Goal: Task Accomplishment & Management: Manage account settings

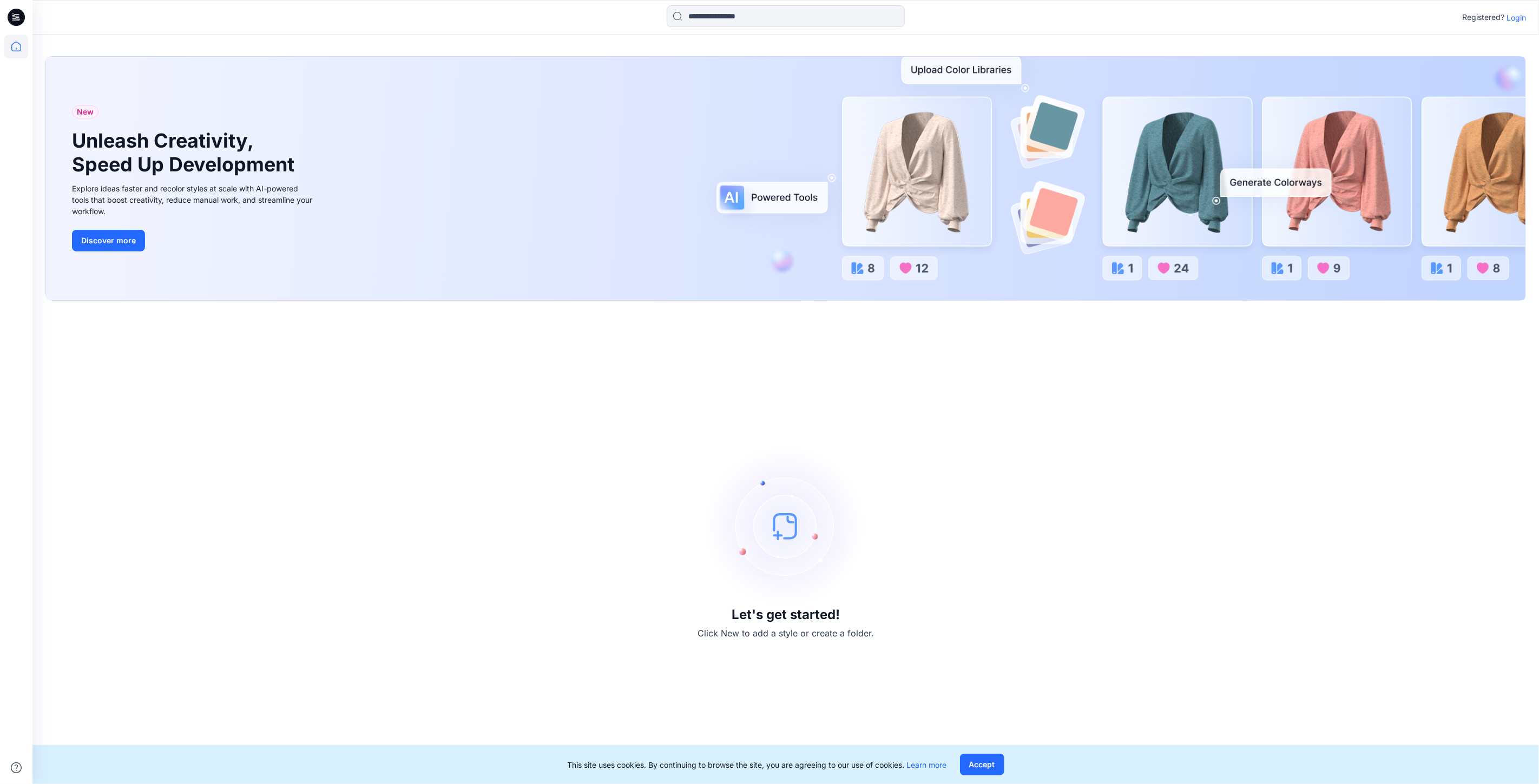
click at [1516, 20] on p "Login" at bounding box center [1516, 17] width 20 height 11
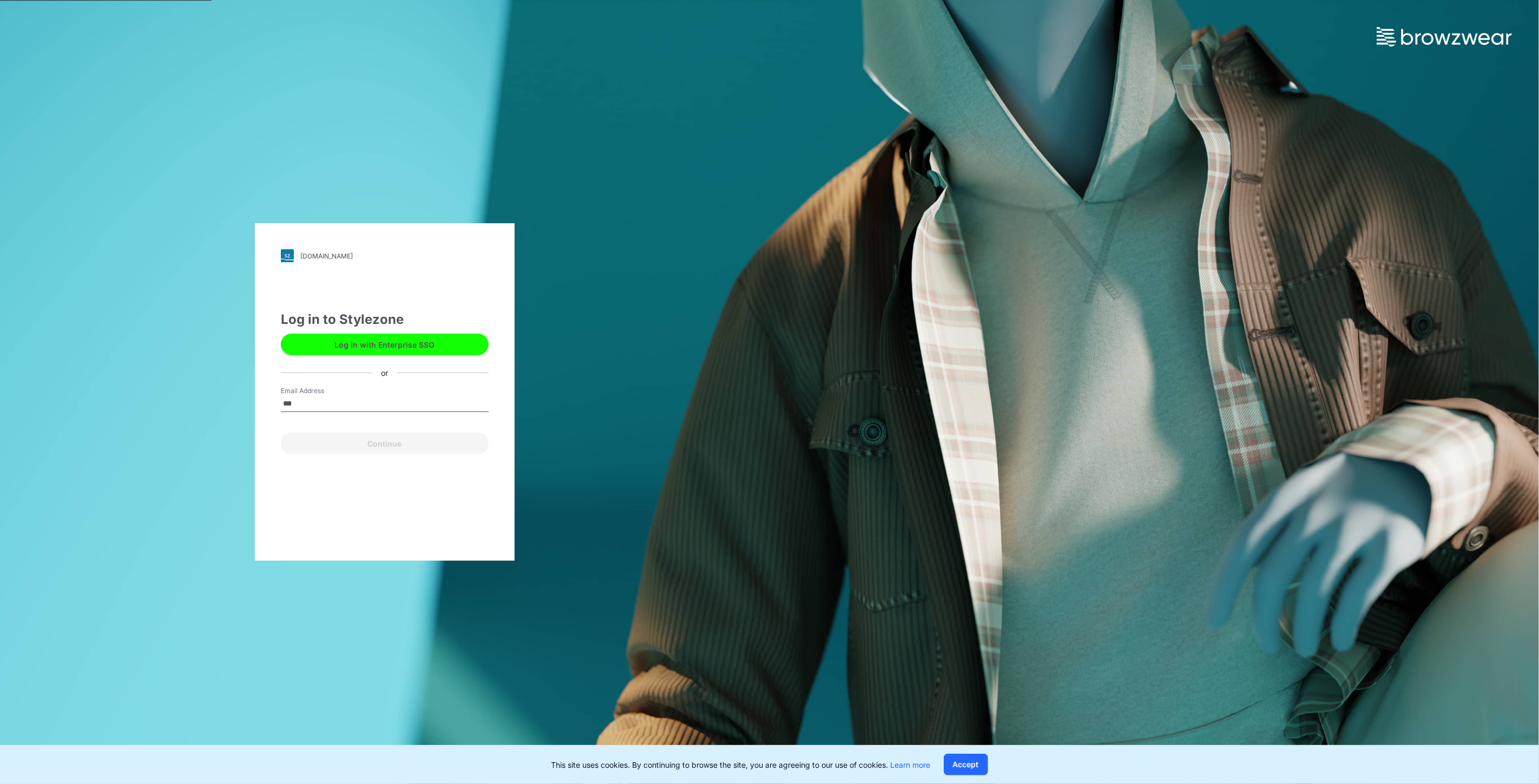
type input "**********"
click at [386, 445] on button "Continue" at bounding box center [384, 444] width 208 height 22
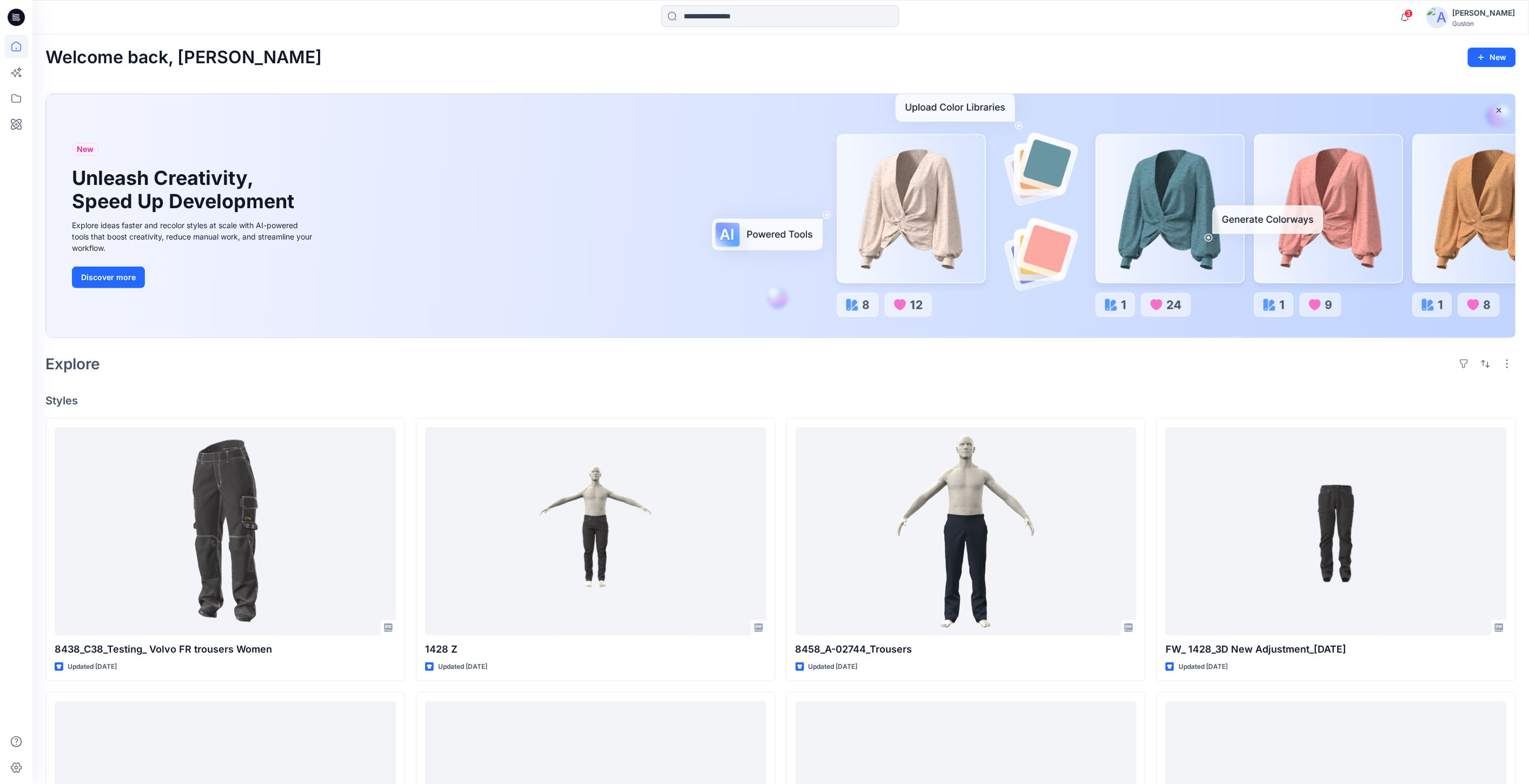
click at [1443, 17] on img at bounding box center [1438, 18] width 22 height 22
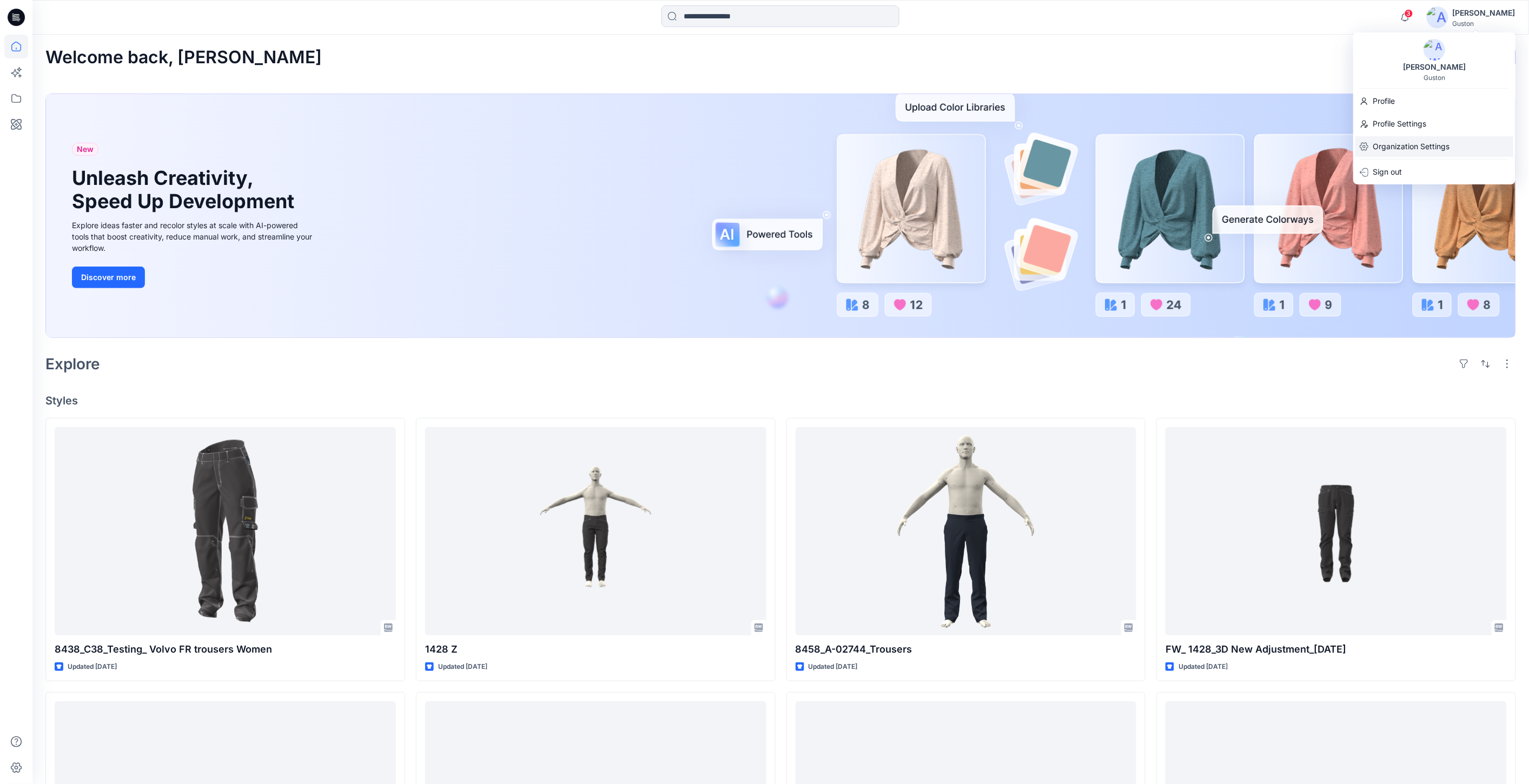
click at [1403, 149] on p "Organization Settings" at bounding box center [1411, 146] width 76 height 21
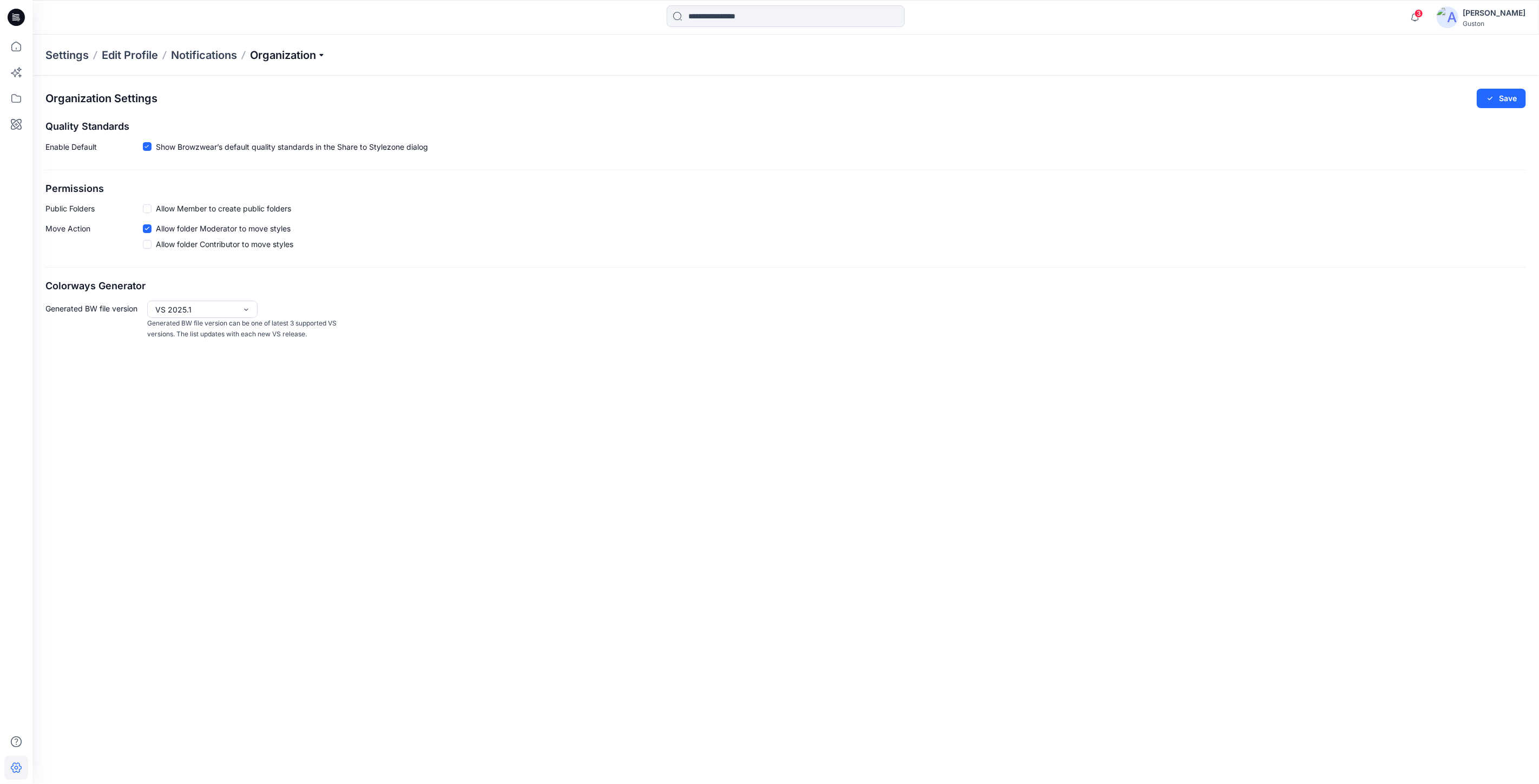
click at [289, 57] on p "Organization" at bounding box center [288, 55] width 75 height 15
click at [278, 77] on link "Invite/Edit Users" at bounding box center [290, 79] width 158 height 22
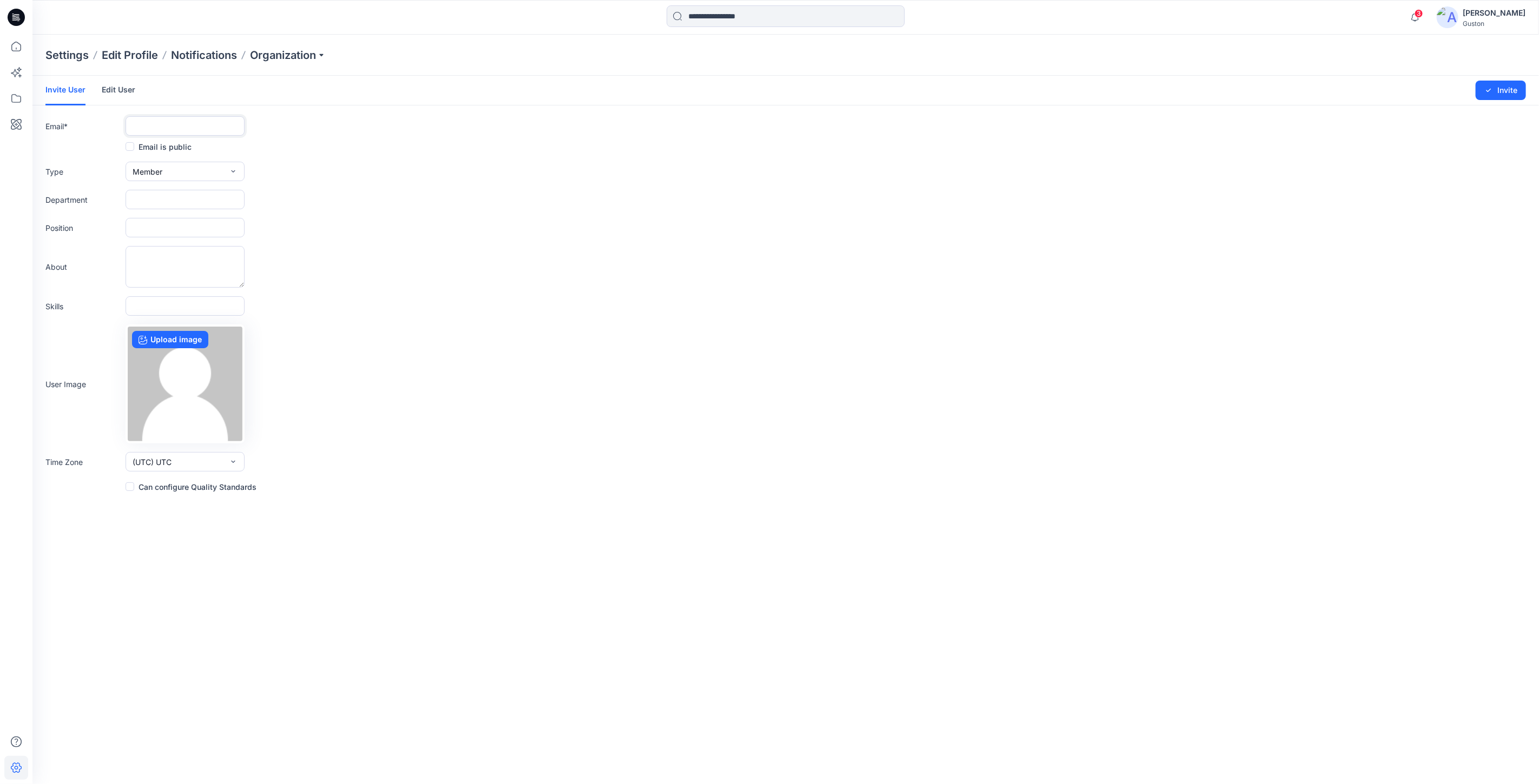
click at [158, 126] on input "text" at bounding box center [185, 126] width 119 height 20
type input "**********"
click at [218, 170] on button "Member" at bounding box center [185, 172] width 119 height 20
click at [456, 264] on div "About" at bounding box center [785, 267] width 1480 height 42
click at [217, 199] on input "text" at bounding box center [185, 199] width 119 height 20
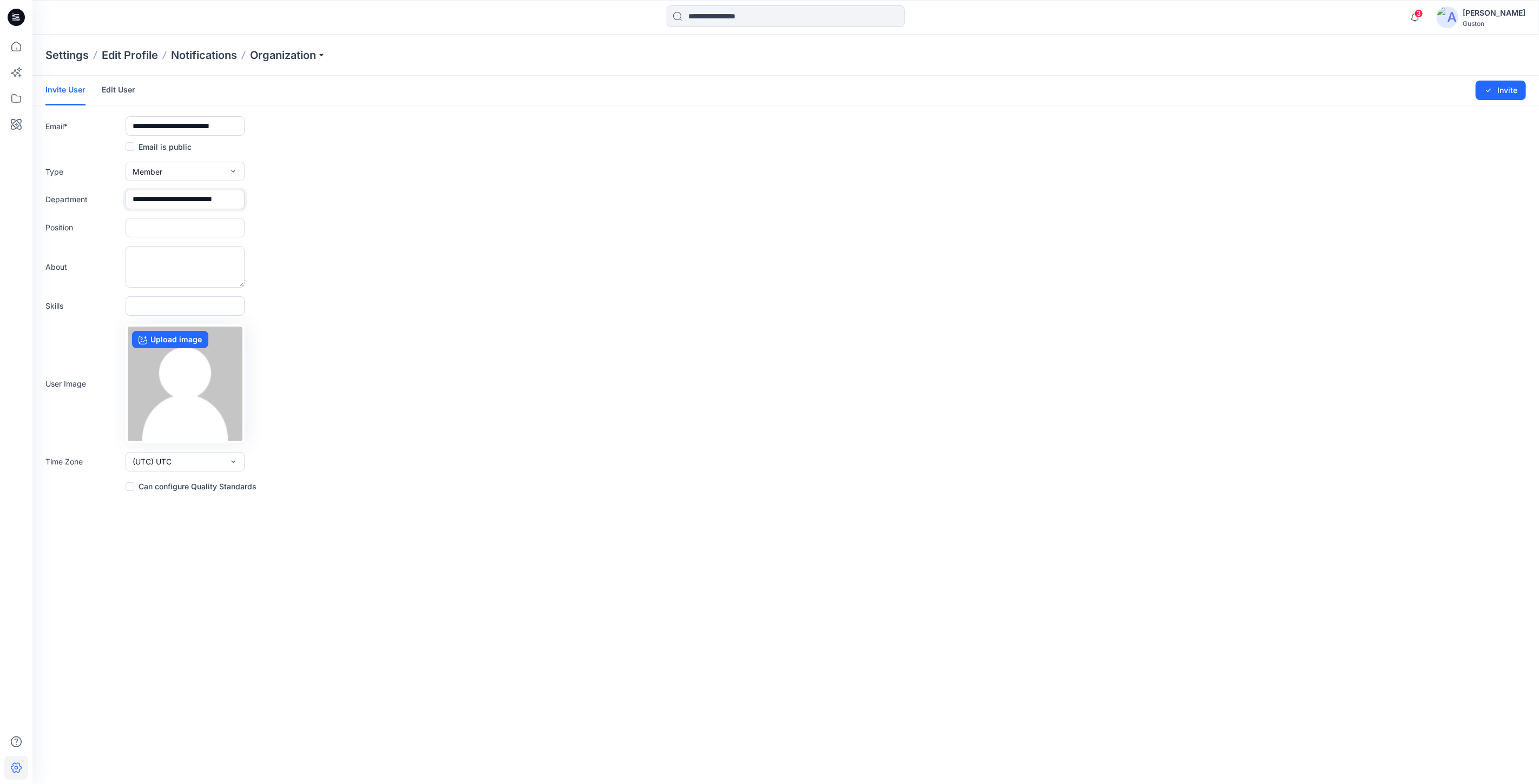
scroll to position [0, 7]
type input "**********"
click at [213, 225] on input "text" at bounding box center [185, 228] width 119 height 20
type input "**********"
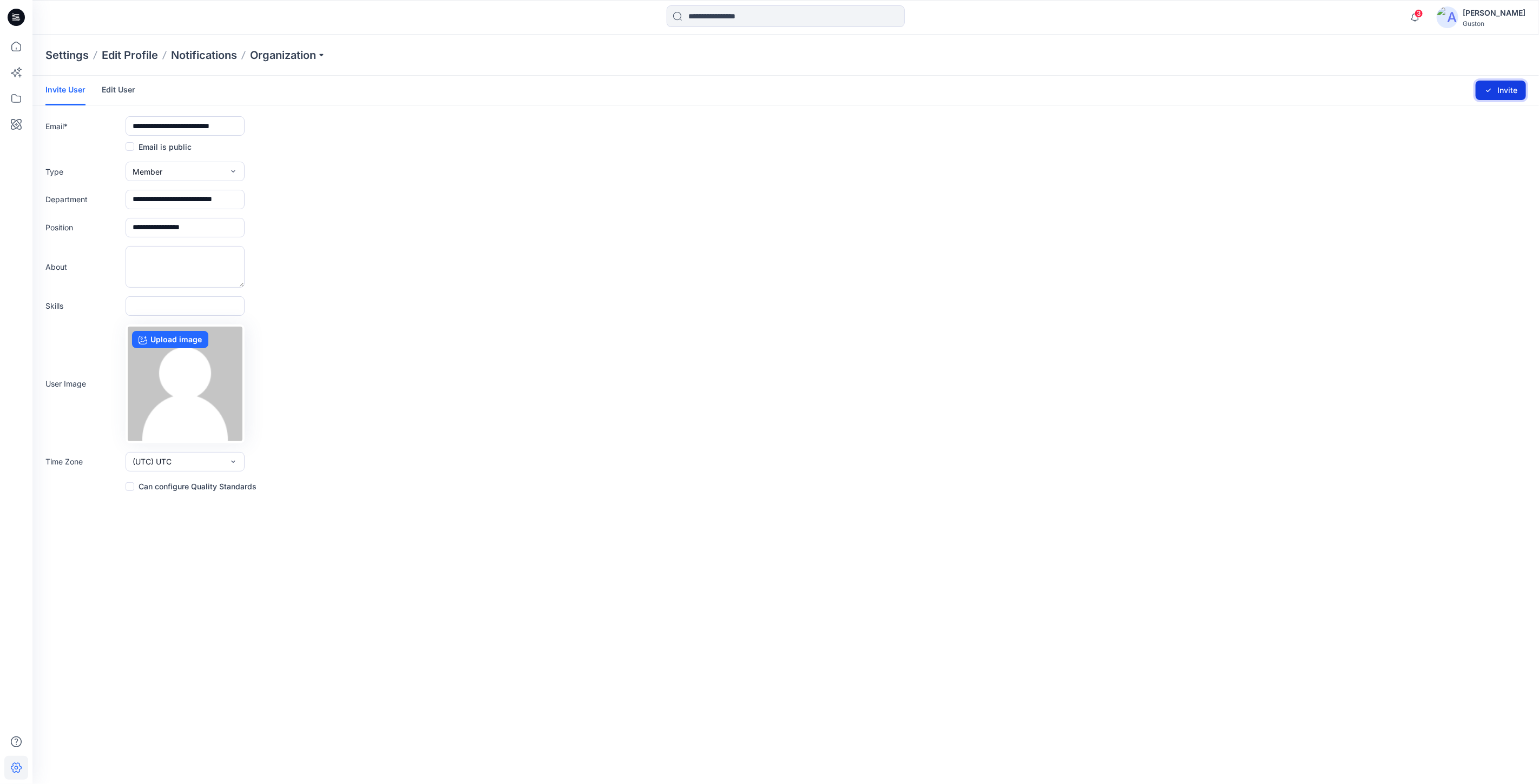
click at [1489, 93] on icon "submit" at bounding box center [1488, 90] width 9 height 9
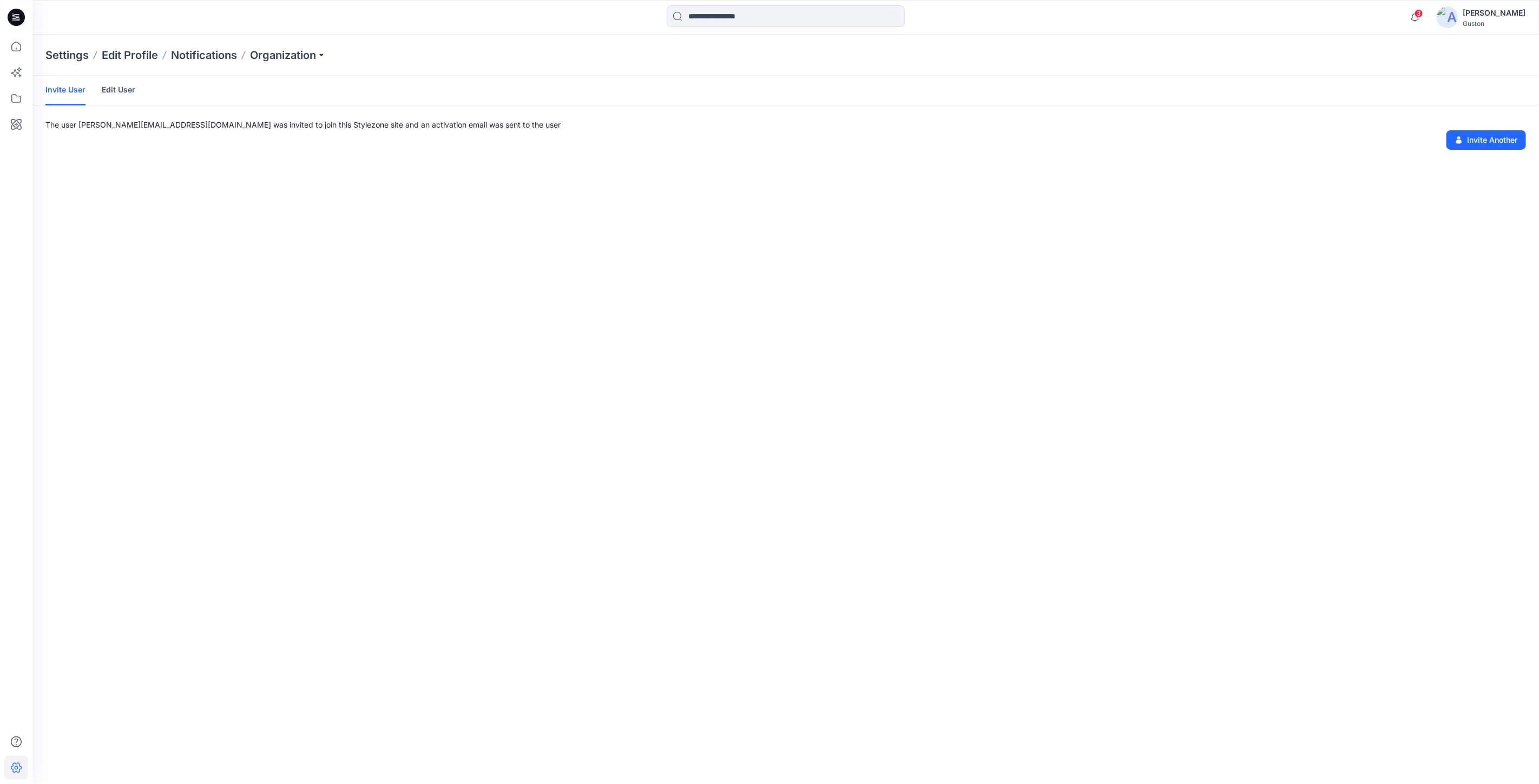
click at [69, 56] on p "Settings" at bounding box center [68, 55] width 44 height 15
click at [20, 47] on icon at bounding box center [16, 47] width 24 height 24
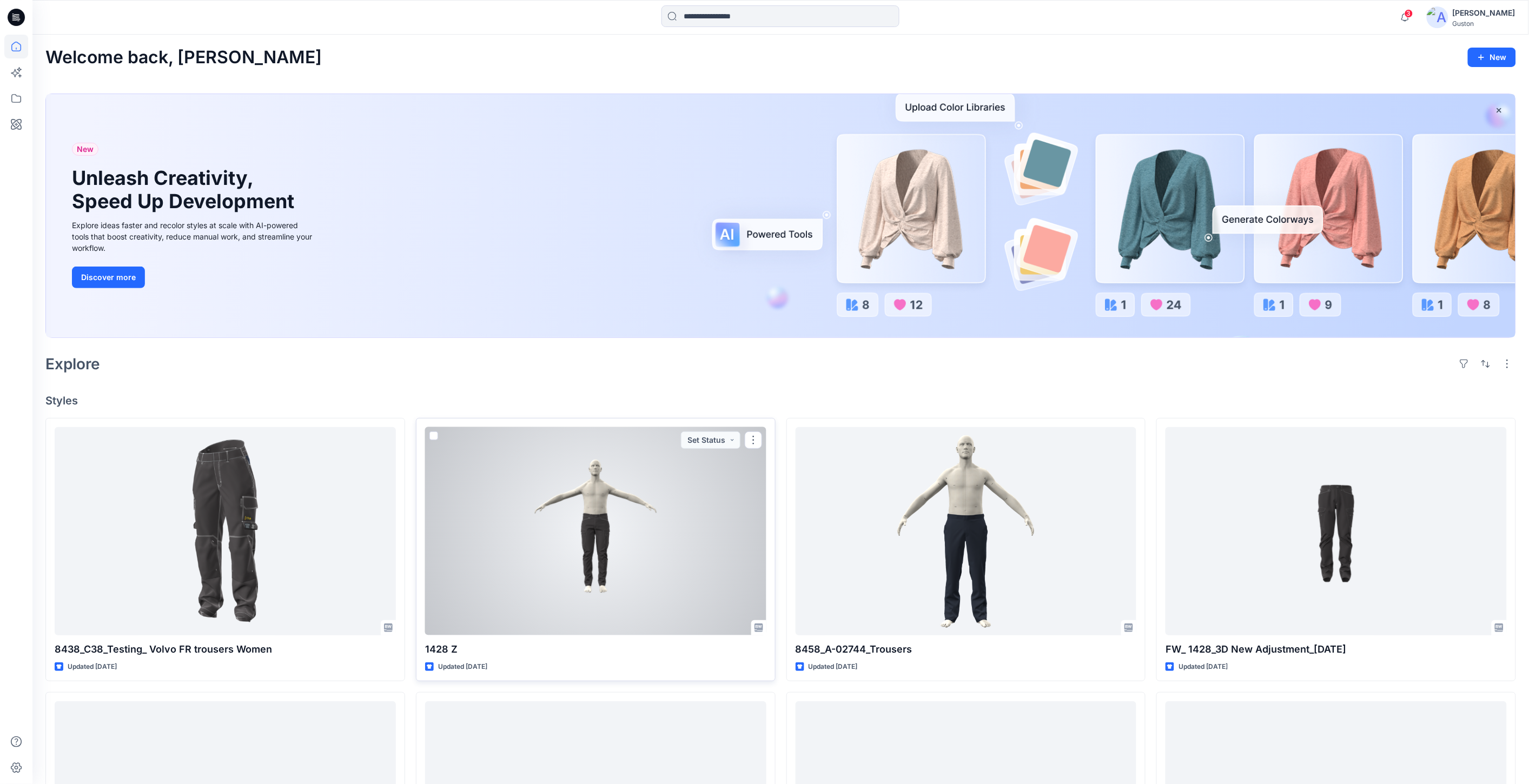
click at [599, 553] on div at bounding box center [596, 531] width 342 height 208
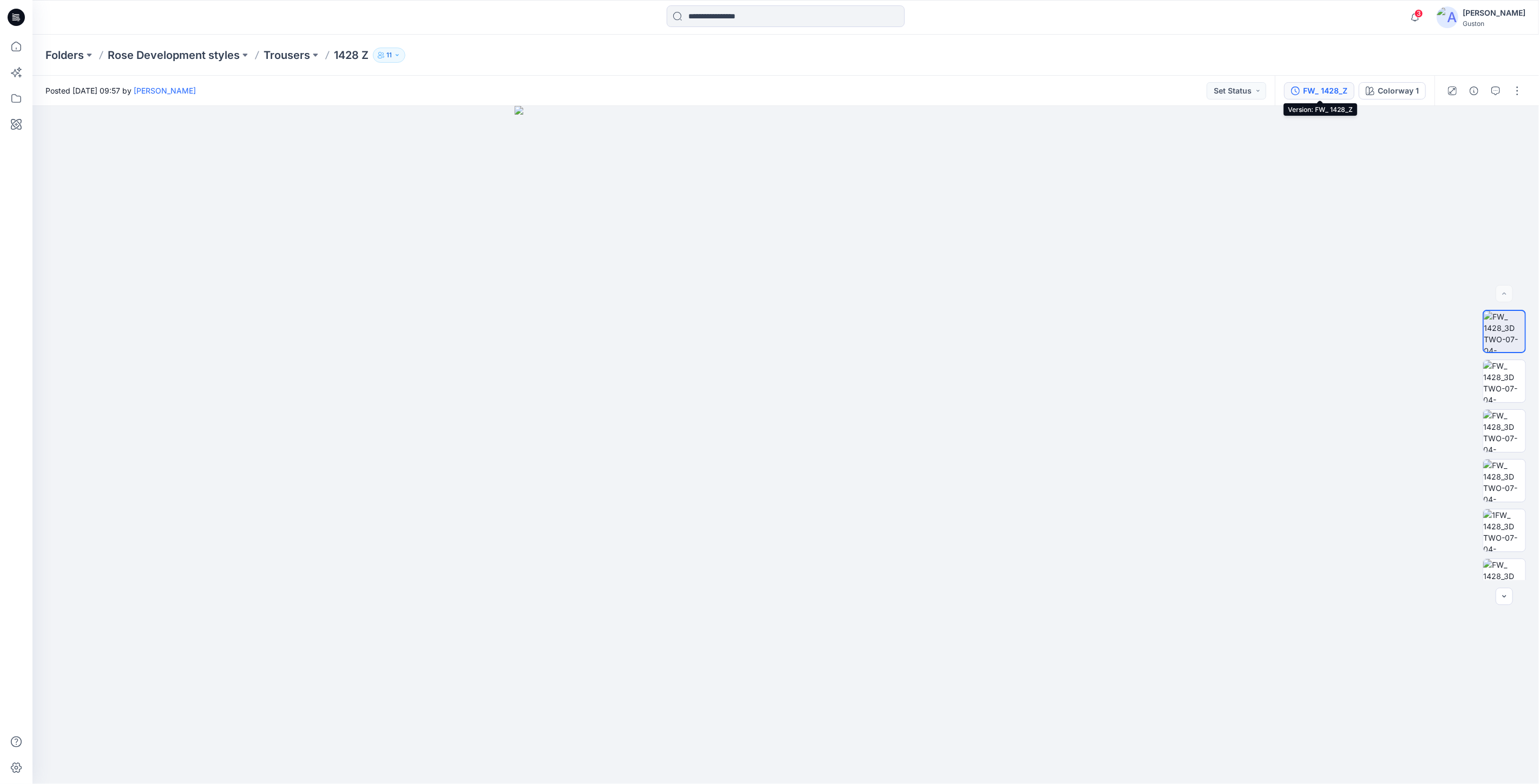
click at [1337, 93] on div "FW_ 1428_Z" at bounding box center [1325, 91] width 45 height 12
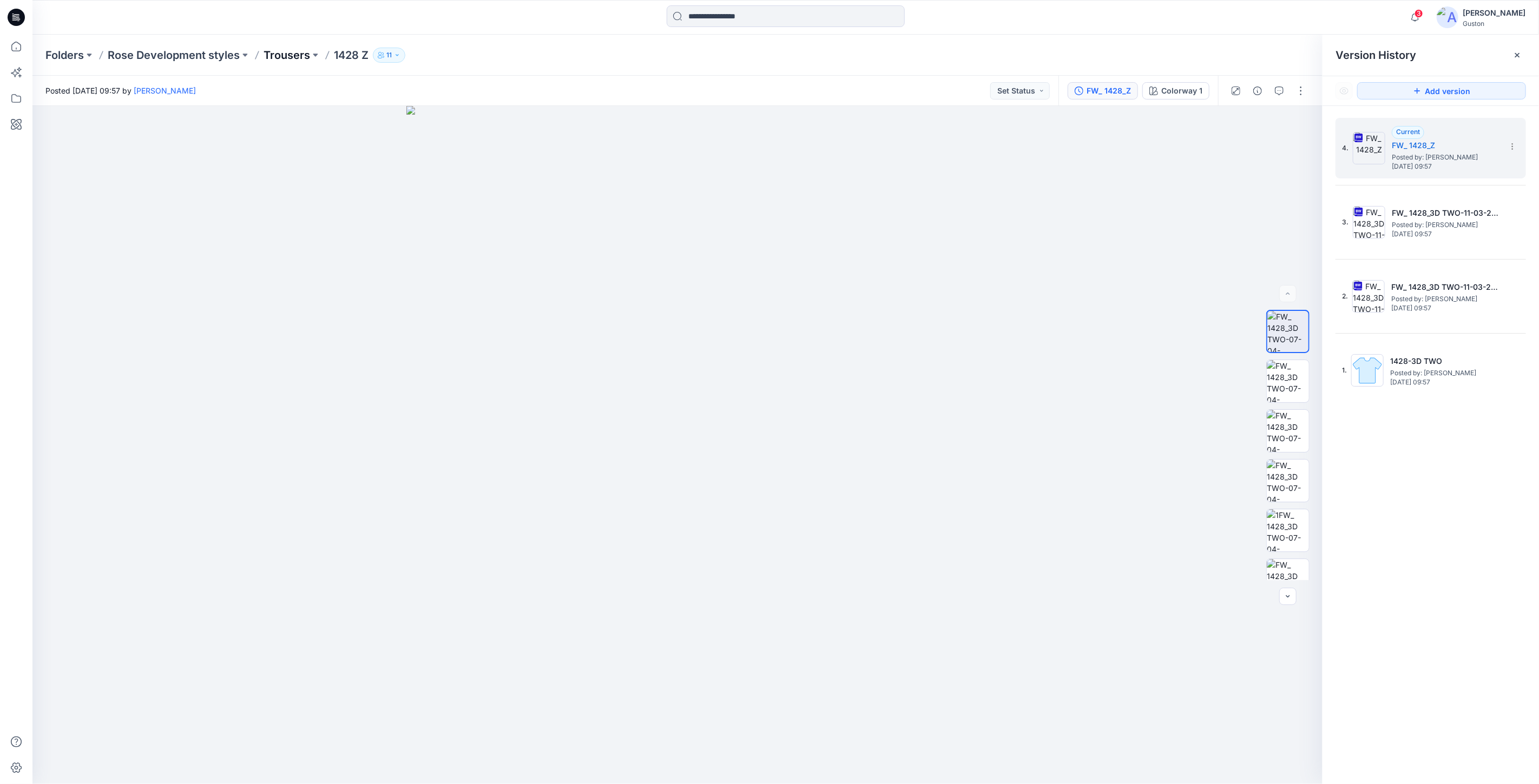
click at [302, 52] on p "Trousers" at bounding box center [286, 55] width 47 height 15
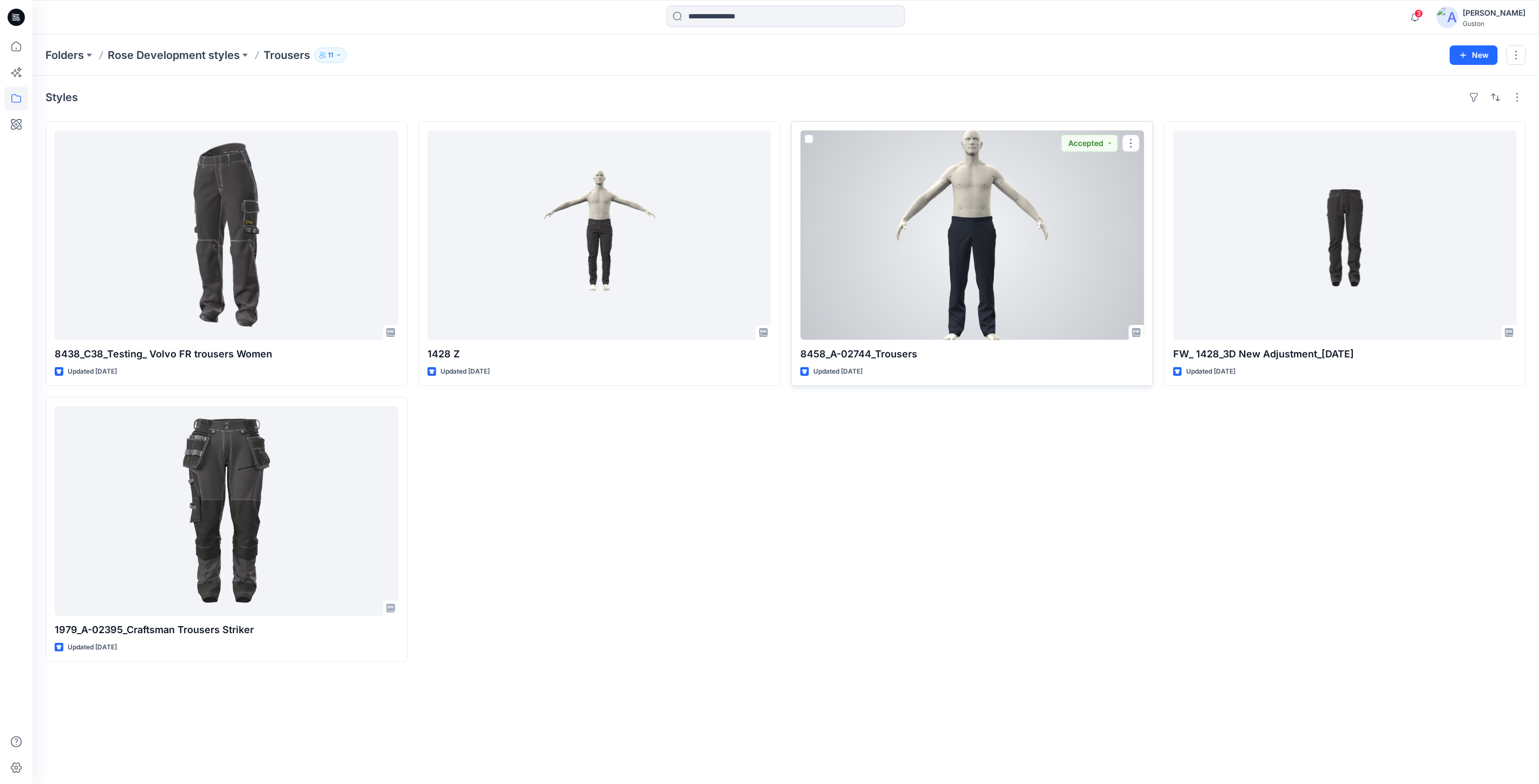
click at [992, 223] on div at bounding box center [972, 234] width 344 height 209
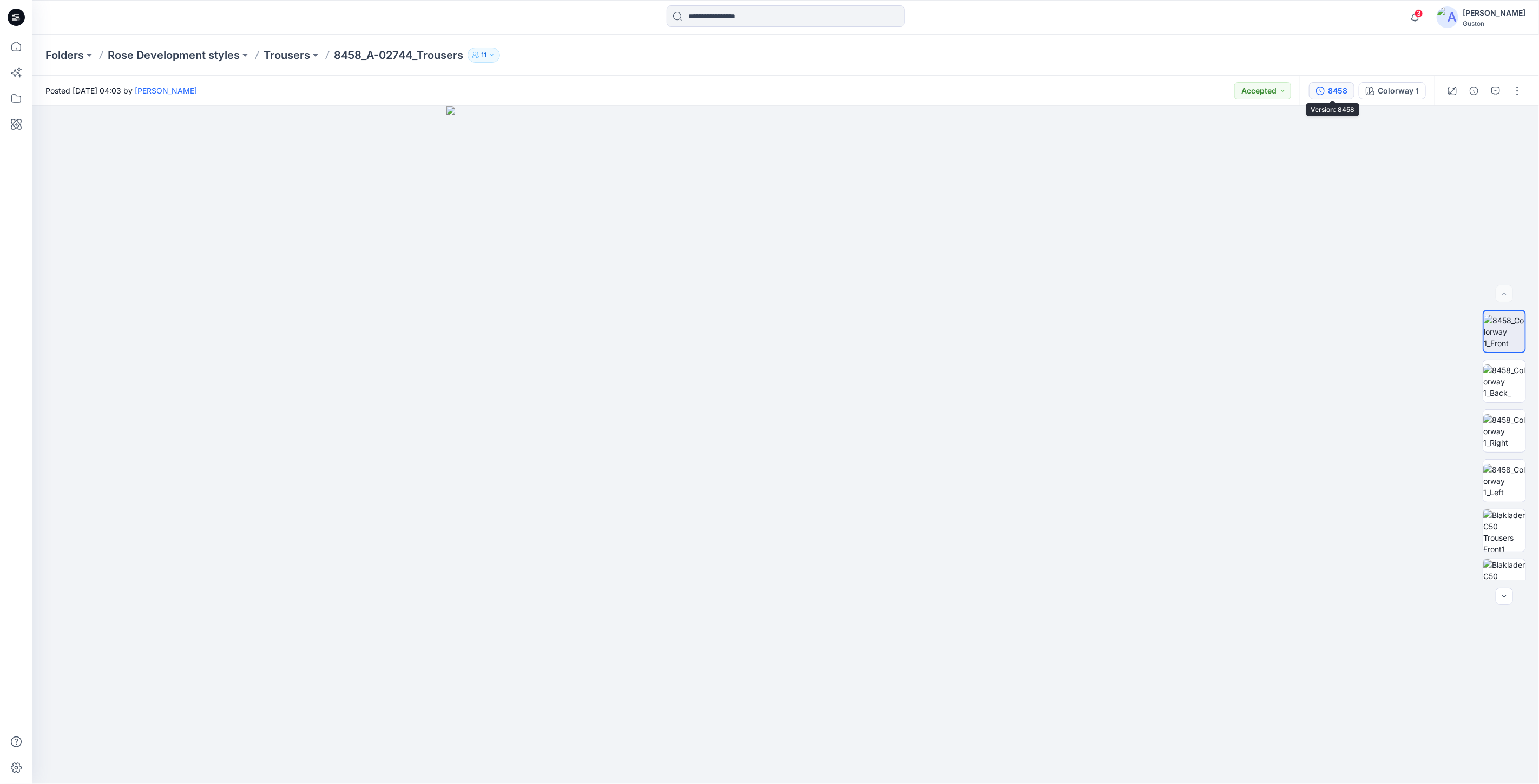
click at [1329, 89] on div "8458" at bounding box center [1337, 91] width 20 height 12
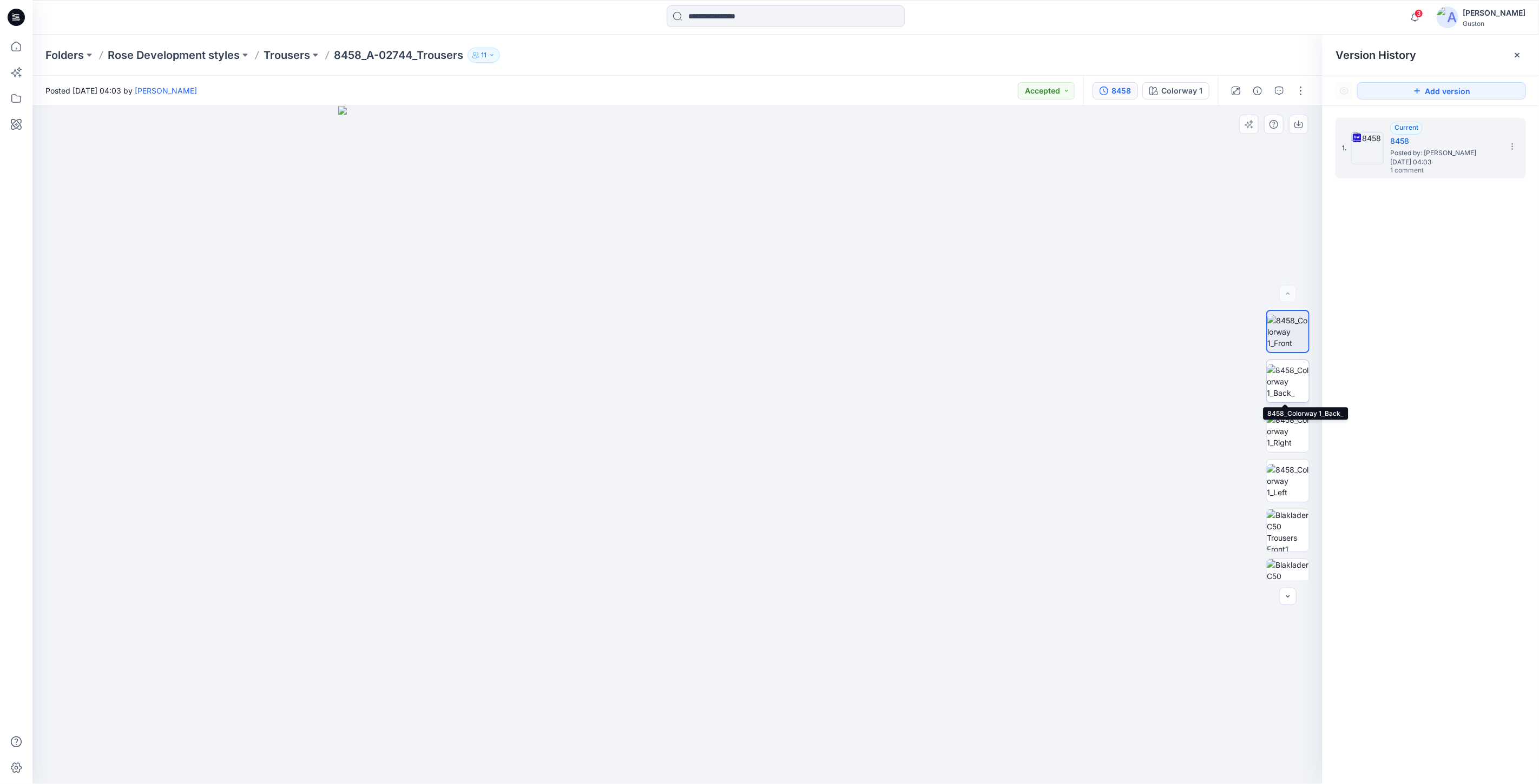
click at [1280, 371] on img at bounding box center [1288, 381] width 43 height 34
click at [1286, 430] on img at bounding box center [1288, 431] width 43 height 34
click at [1285, 484] on img at bounding box center [1288, 481] width 43 height 34
click at [1289, 366] on img at bounding box center [1288, 369] width 43 height 43
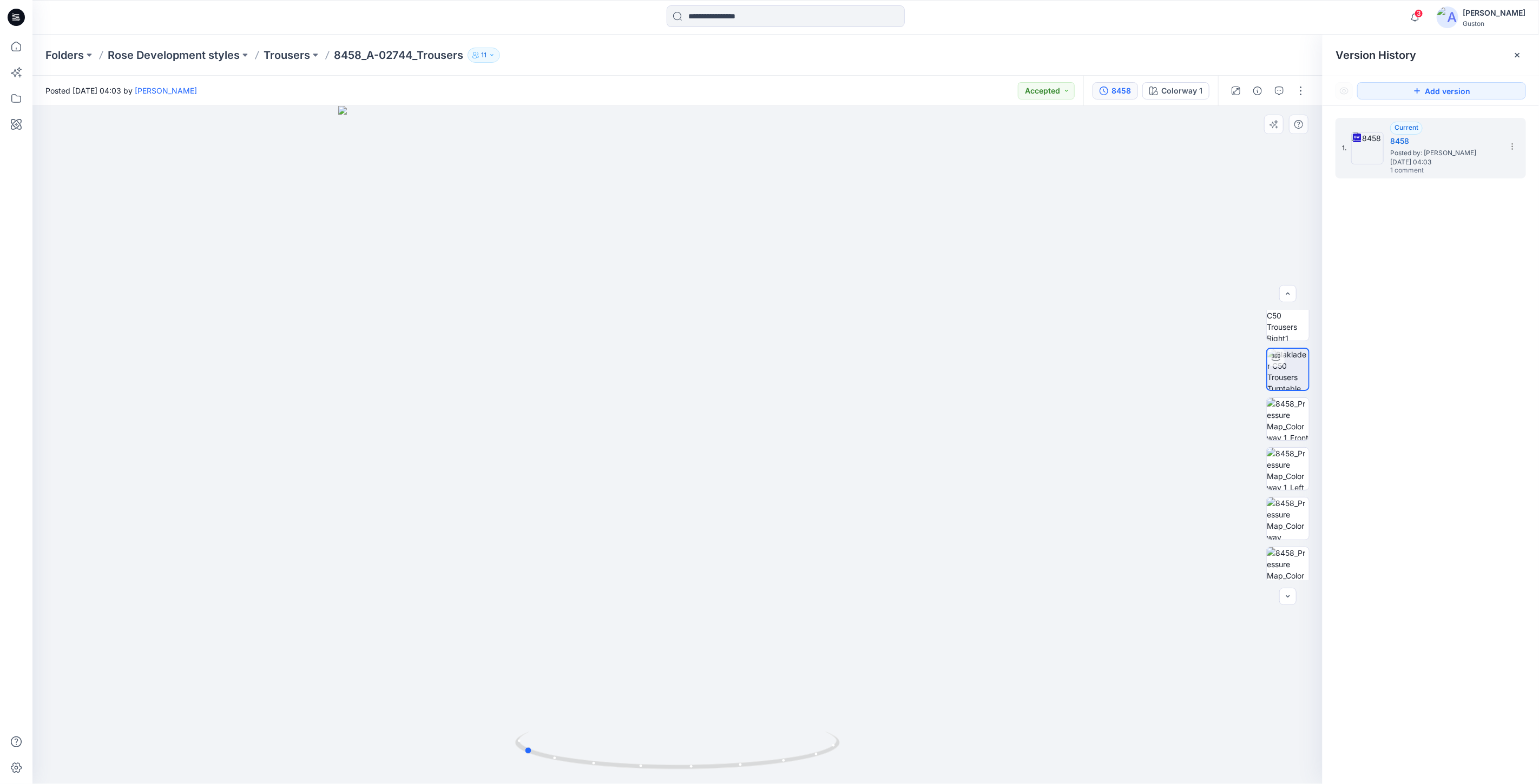
drag, startPoint x: 791, startPoint y: 716, endPoint x: 637, endPoint y: 711, distance: 154.1
click at [637, 711] on div at bounding box center [677, 445] width 1290 height 678
drag, startPoint x: 772, startPoint y: 666, endPoint x: 671, endPoint y: 667, distance: 101.0
click at [671, 667] on div at bounding box center [677, 445] width 1290 height 678
click at [298, 57] on p "Trousers" at bounding box center [286, 55] width 47 height 15
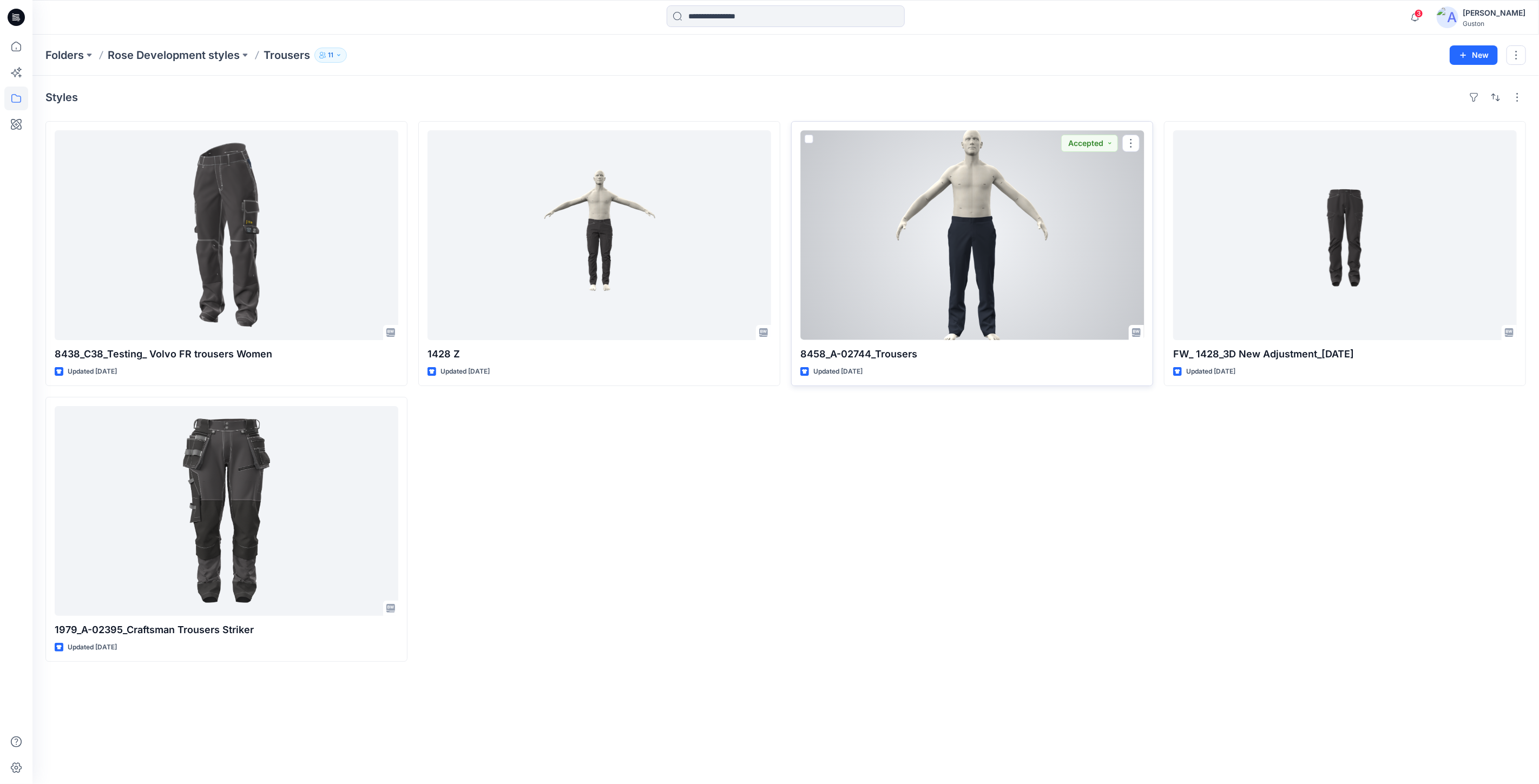
click at [975, 255] on div at bounding box center [972, 234] width 344 height 209
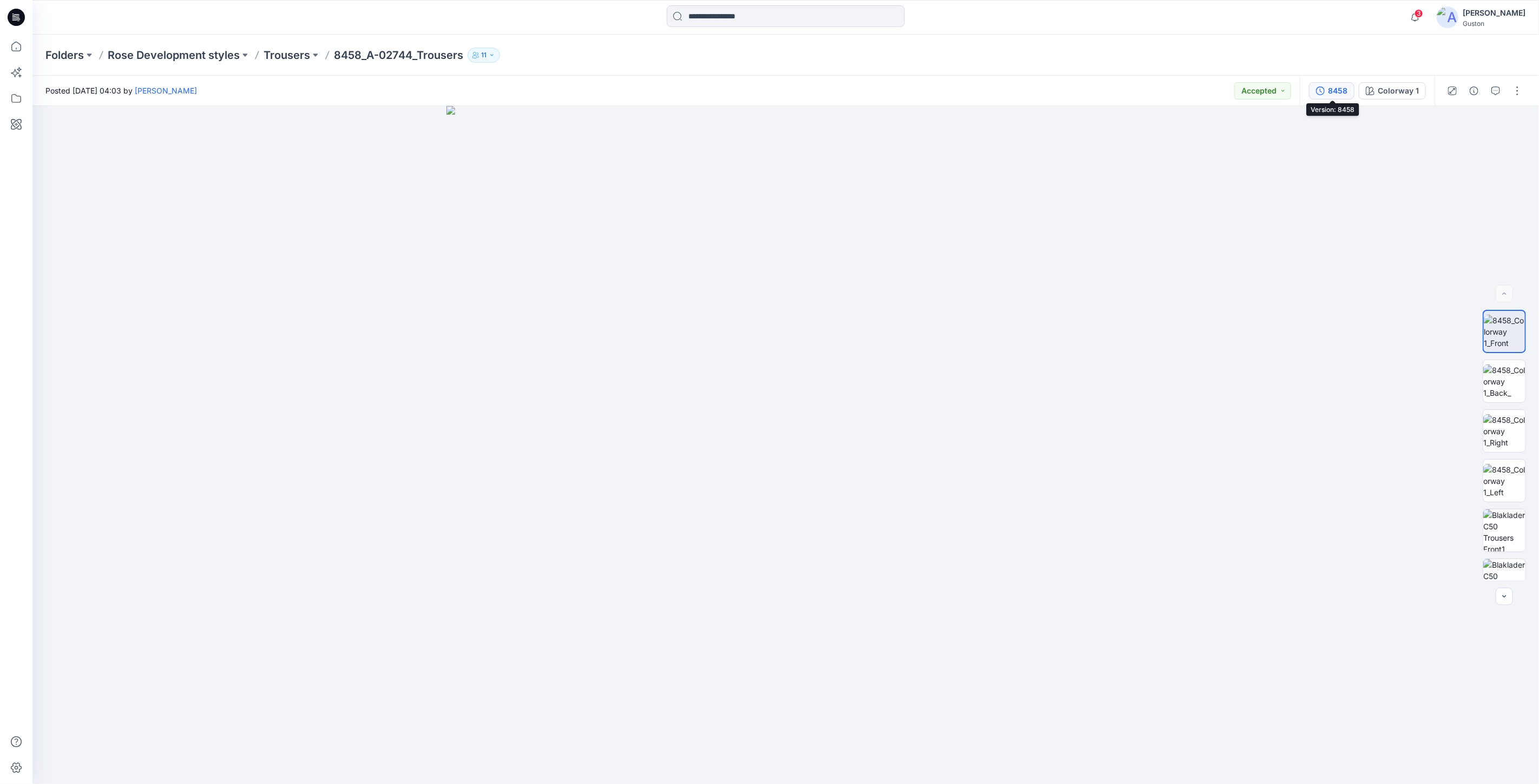
click at [1328, 86] on button "8458" at bounding box center [1331, 90] width 46 height 17
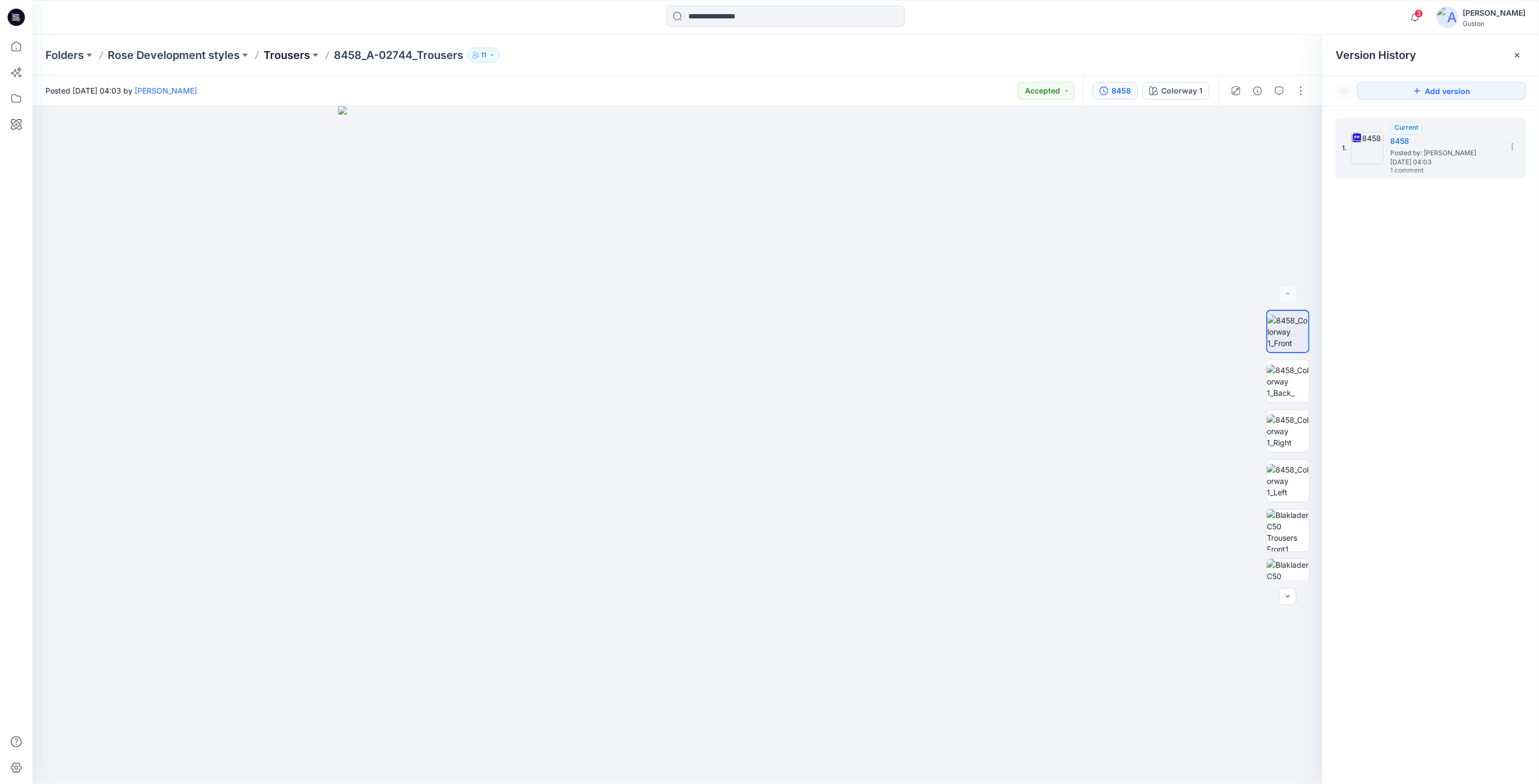
click at [295, 56] on p "Trousers" at bounding box center [286, 55] width 47 height 15
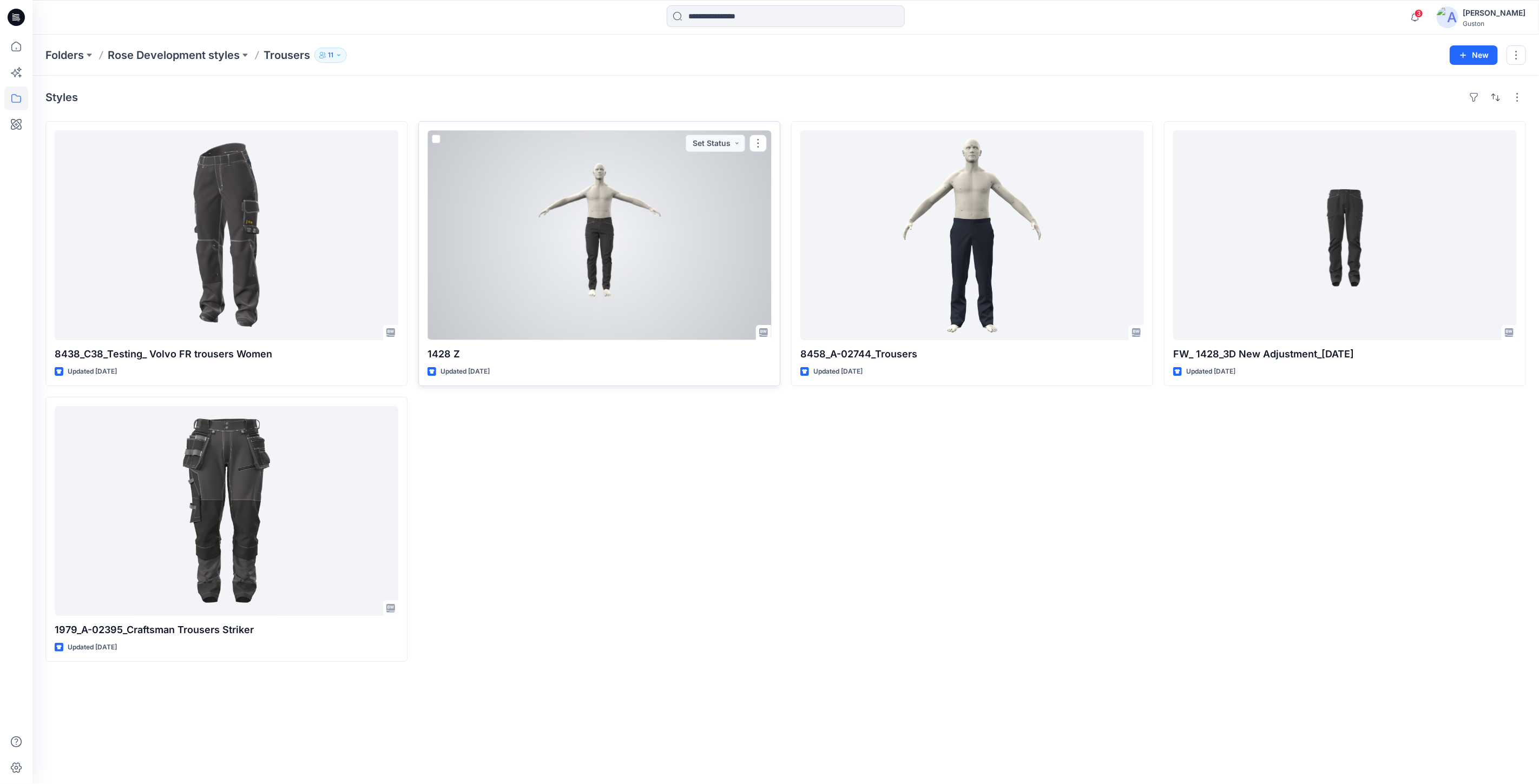
click at [591, 237] on div at bounding box center [599, 234] width 344 height 209
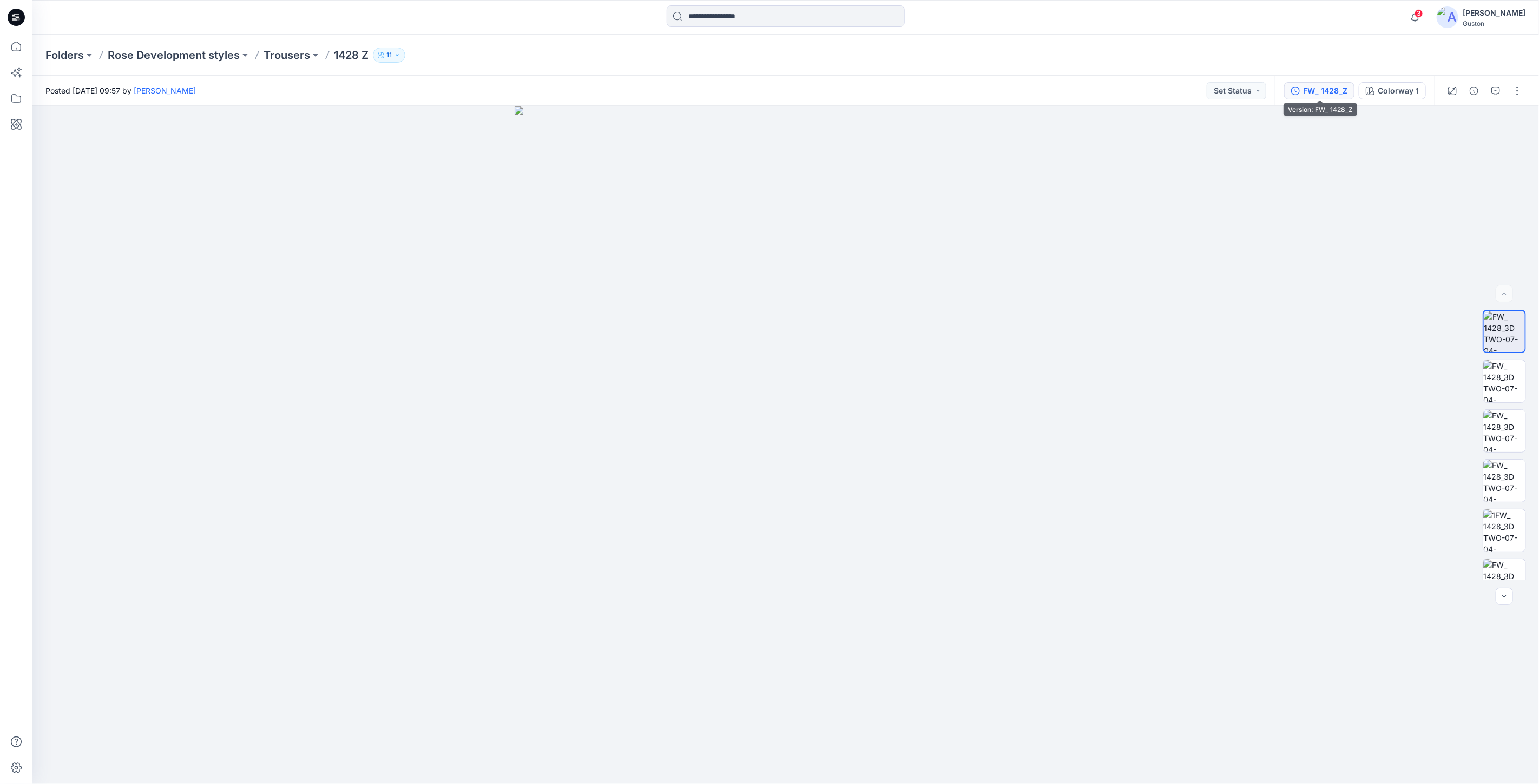
click at [1334, 89] on div "FW_ 1428_Z" at bounding box center [1325, 91] width 45 height 12
